Goal: Task Accomplishment & Management: Use online tool/utility

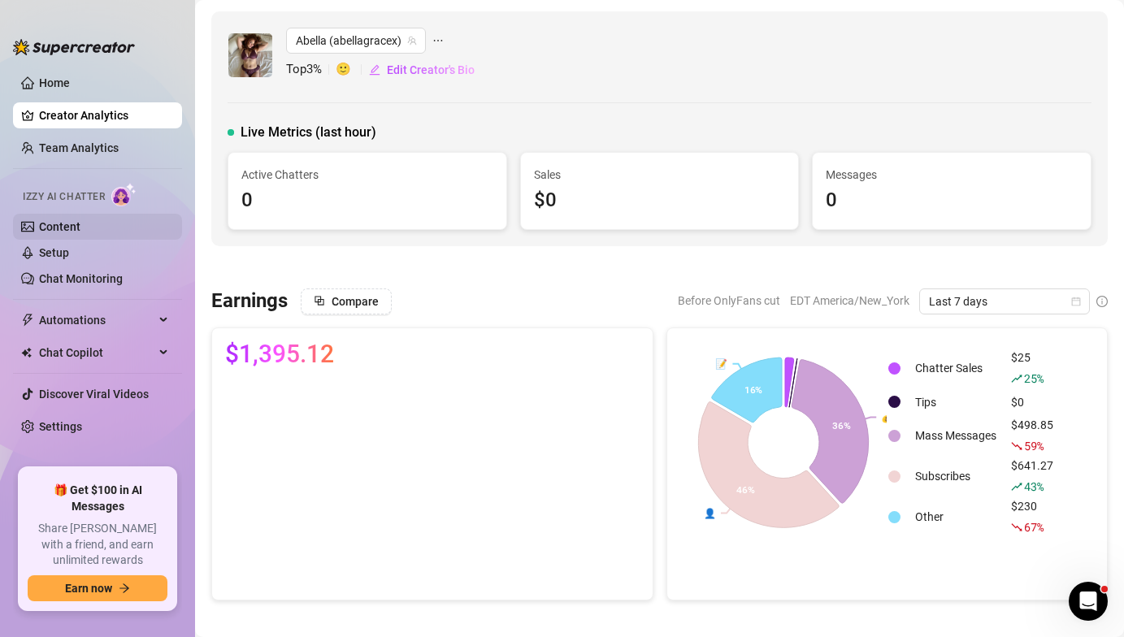
click at [80, 232] on link "Content" at bounding box center [59, 226] width 41 height 13
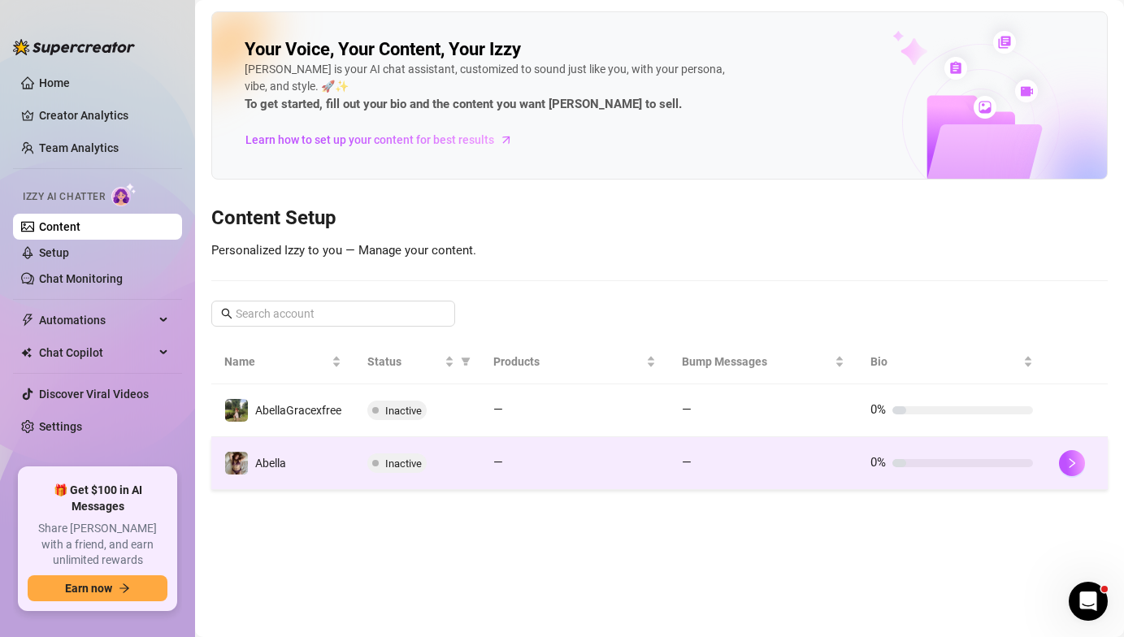
click at [306, 465] on td "Abella" at bounding box center [282, 463] width 143 height 53
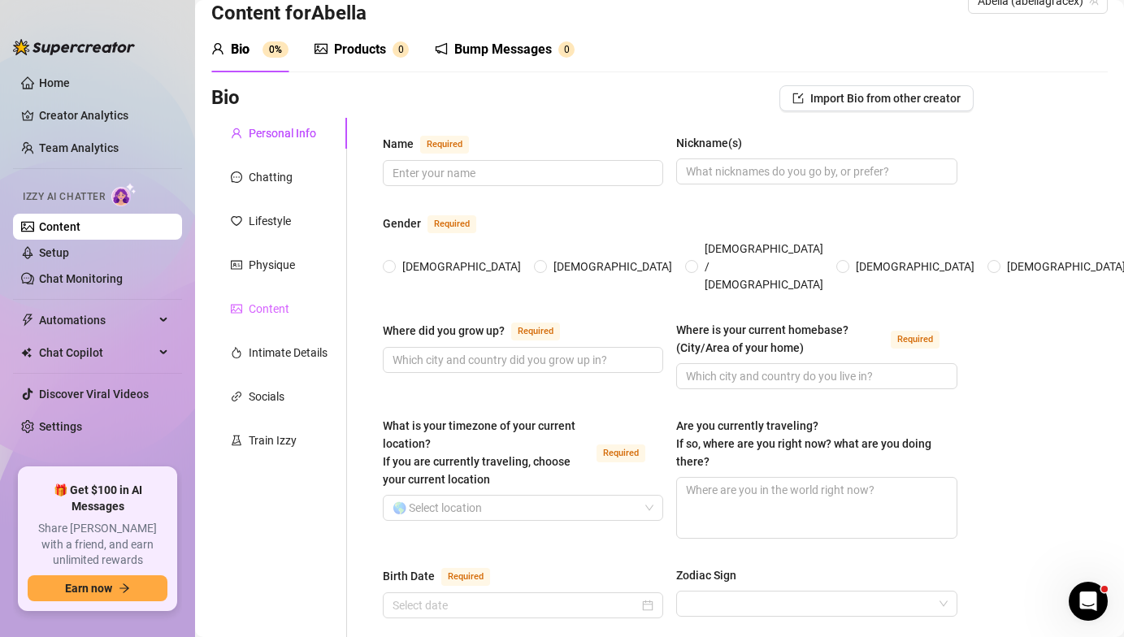
scroll to position [38, 0]
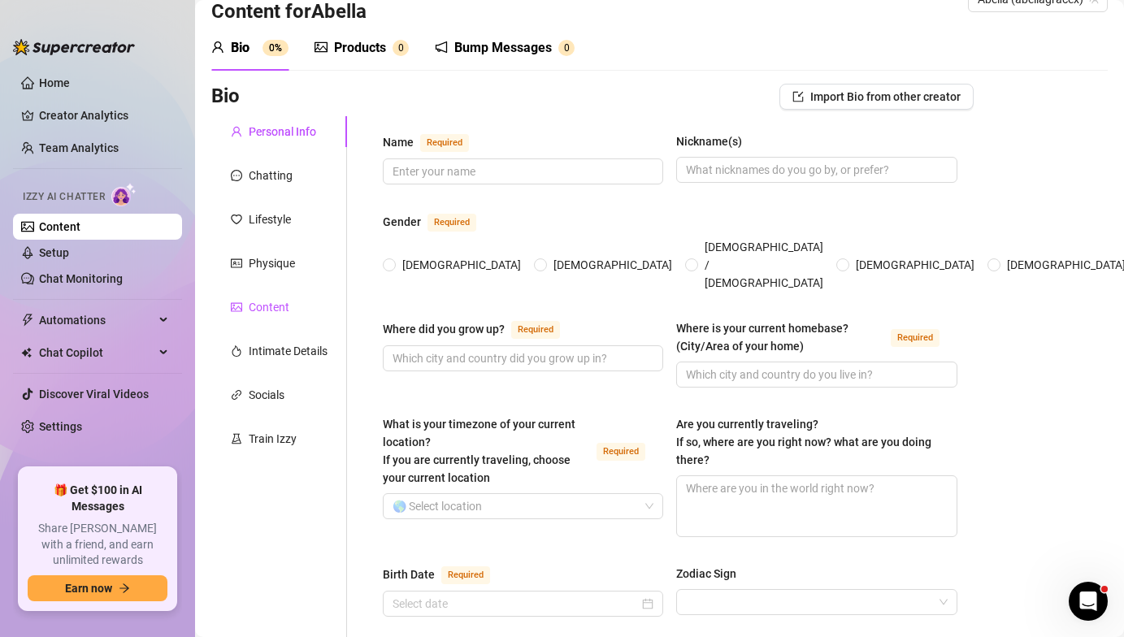
click at [276, 314] on div "Content" at bounding box center [269, 307] width 41 height 18
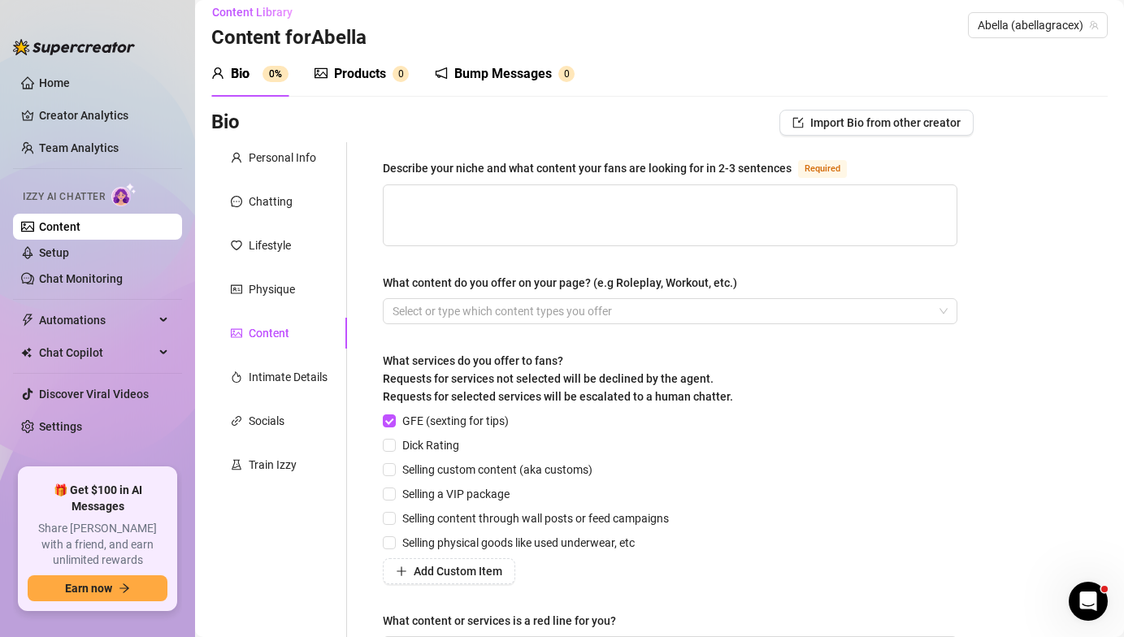
scroll to position [11, 0]
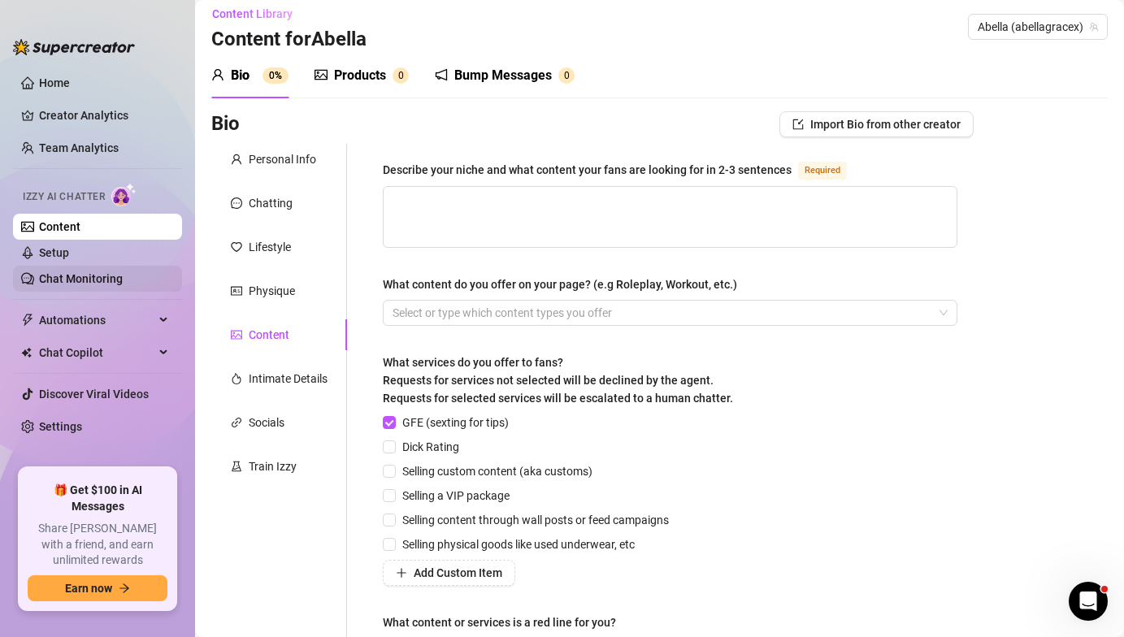
click at [87, 285] on link "Chat Monitoring" at bounding box center [81, 278] width 84 height 13
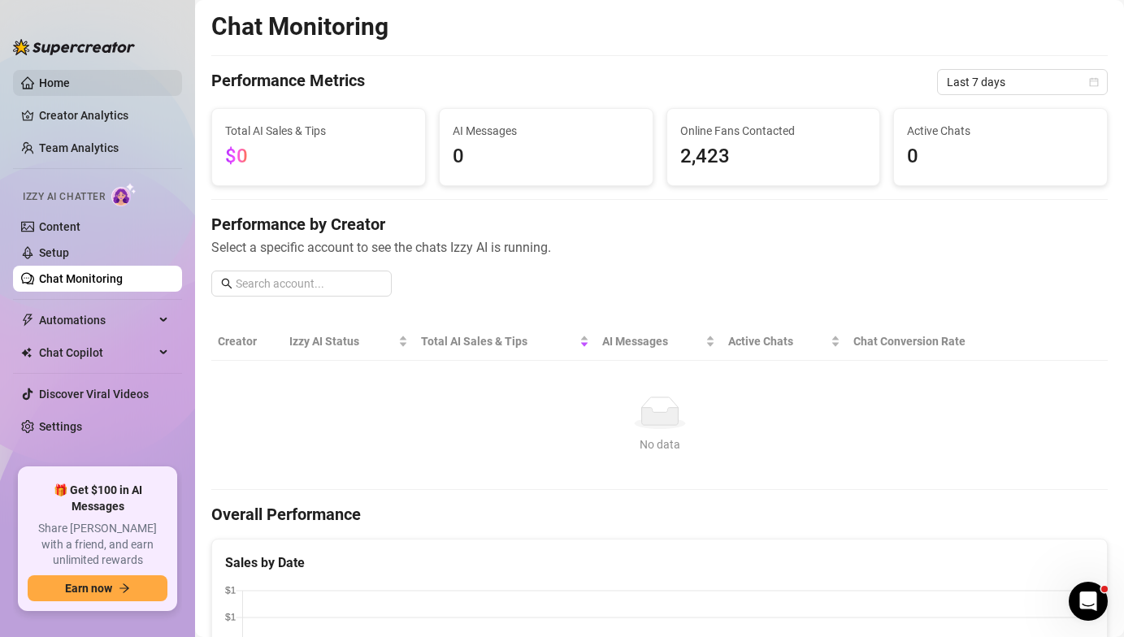
click at [64, 83] on link "Home" at bounding box center [54, 82] width 31 height 13
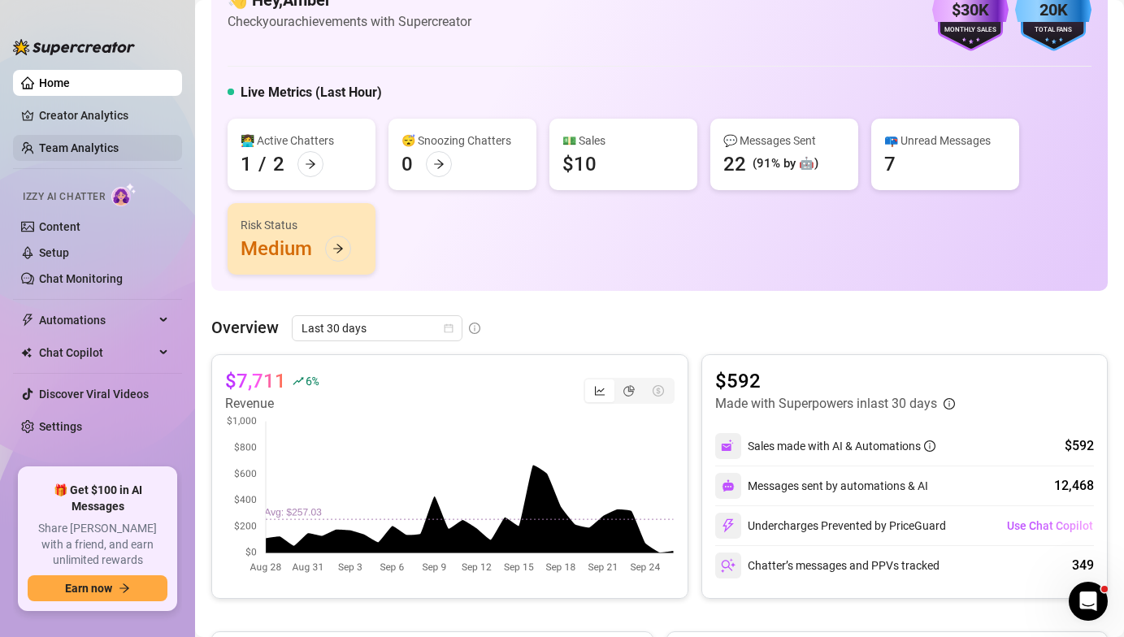
scroll to position [60, 0]
